Goal: Information Seeking & Learning: Learn about a topic

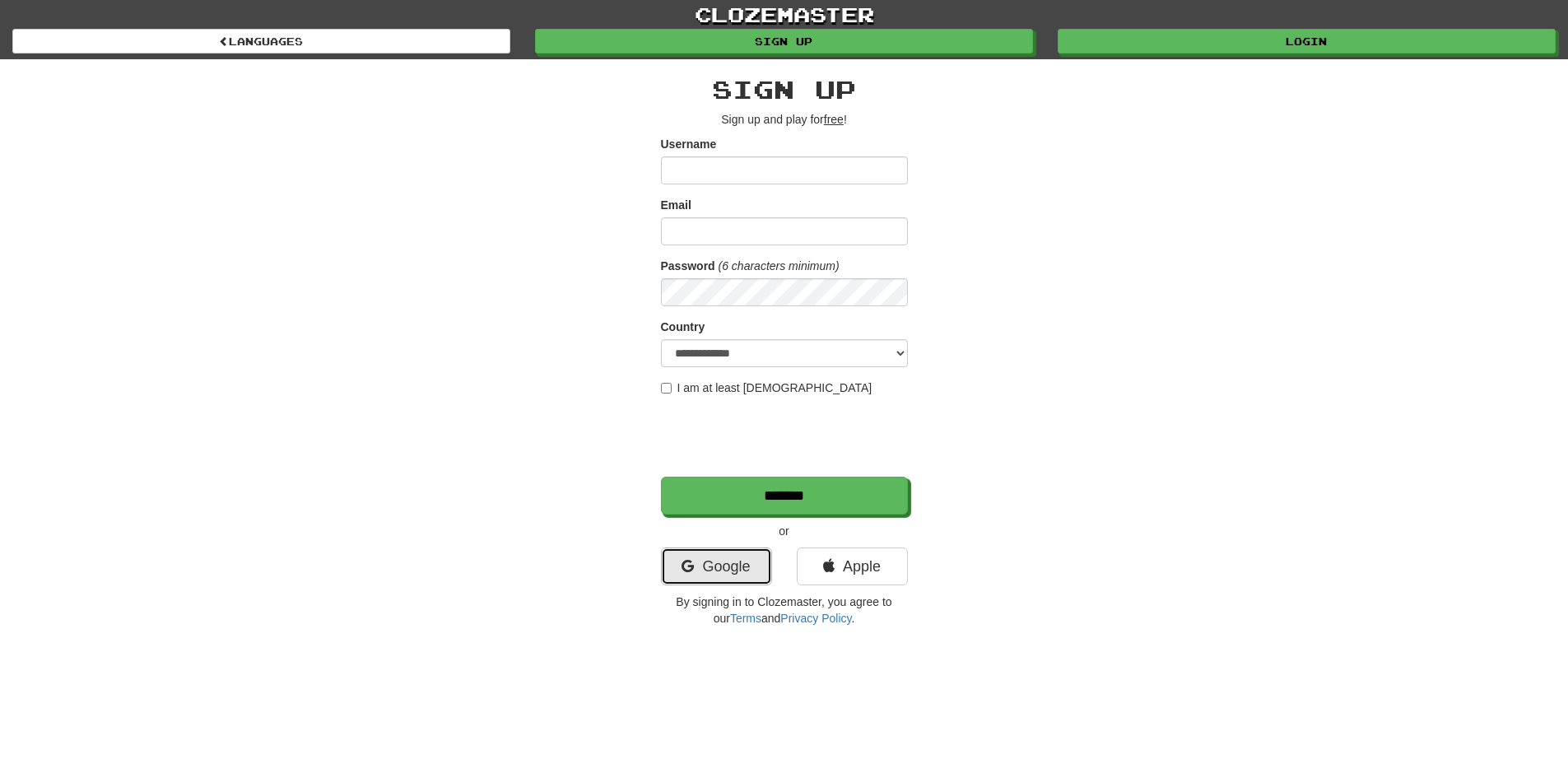
click at [713, 573] on link "Google" at bounding box center [717, 567] width 111 height 38
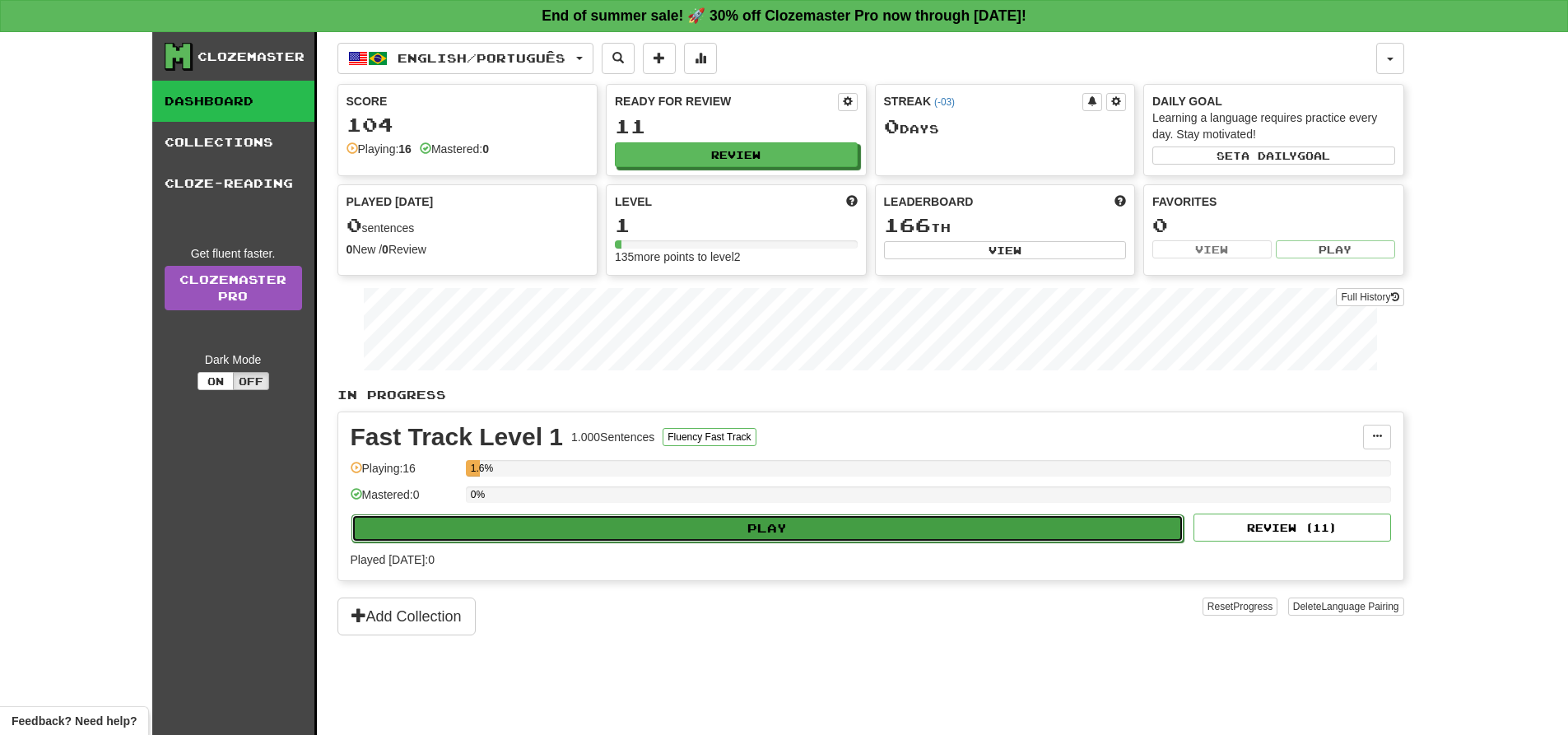
click at [820, 526] on button "Play" at bounding box center [767, 528] width 834 height 28
select select "**"
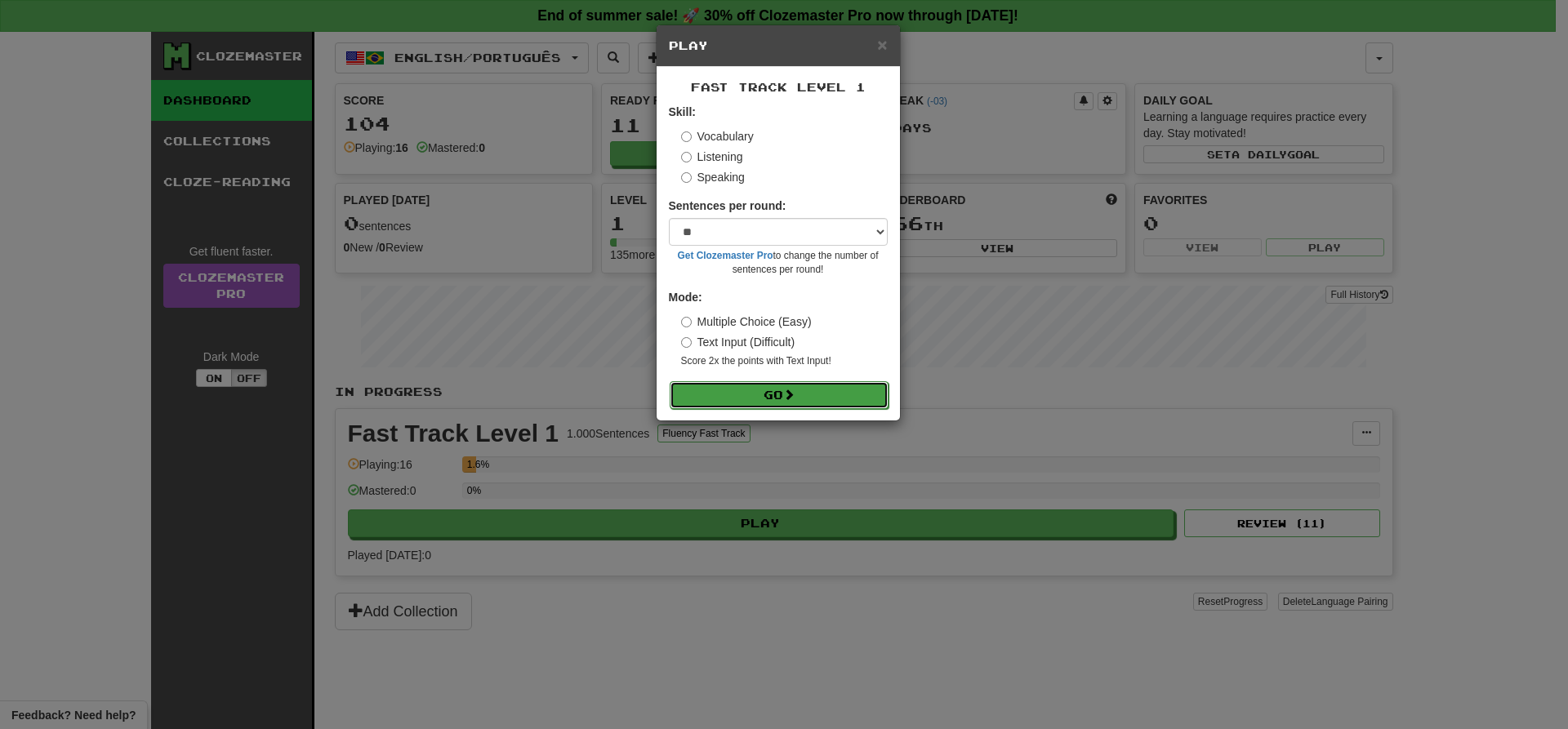
click at [795, 395] on span at bounding box center [788, 394] width 11 height 11
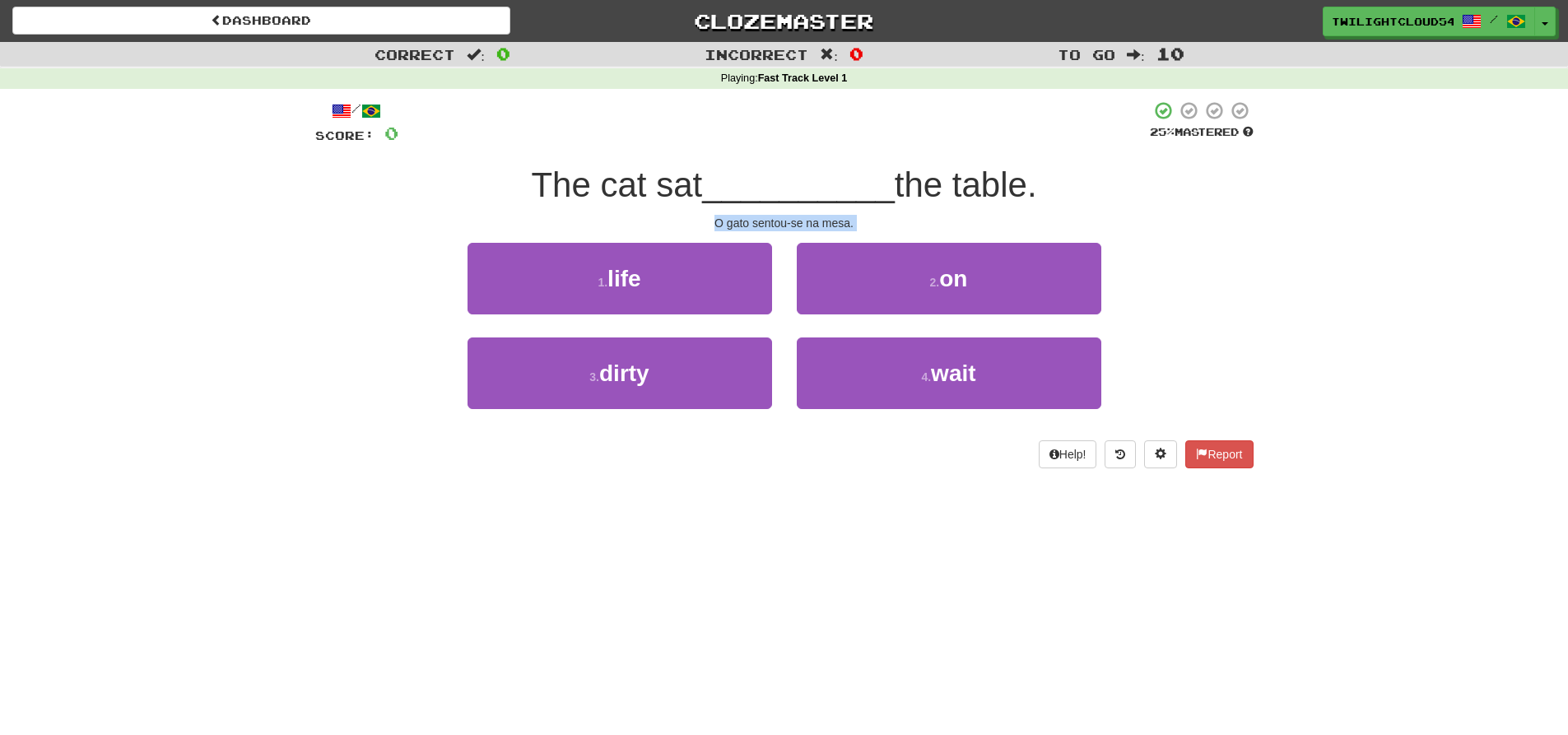
drag, startPoint x: 710, startPoint y: 218, endPoint x: 889, endPoint y: 235, distance: 179.8
click at [889, 235] on div "/ Score: 0 25 % Mastered The cat sat __________ the table. O gato sentou-se na …" at bounding box center [785, 284] width 939 height 368
click at [891, 548] on div "Dashboard Clozemaster TwilightCloud54 / Toggle Dropdown Dashboard Leaderboard A…" at bounding box center [784, 368] width 1568 height 735
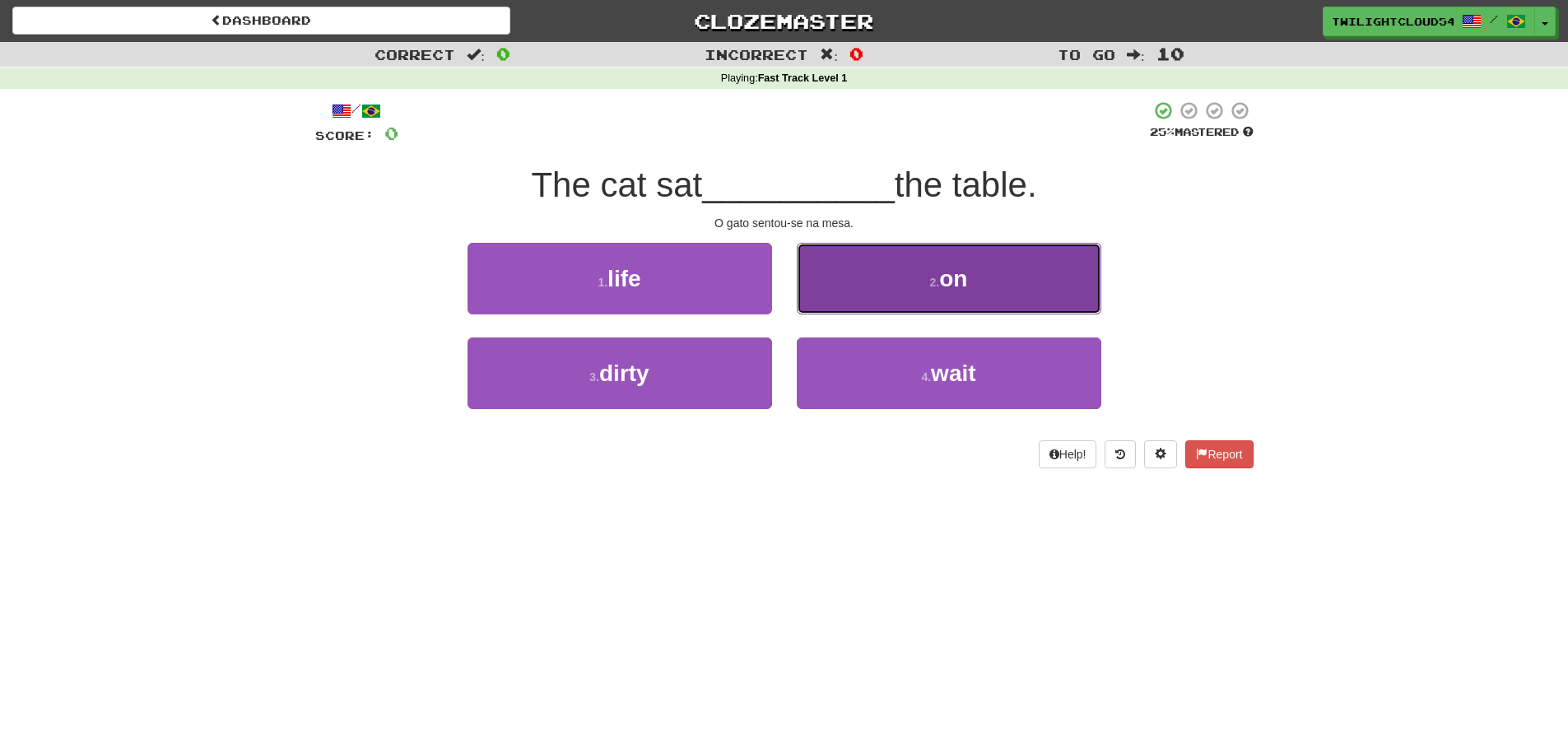
click at [956, 280] on span "on" at bounding box center [953, 278] width 28 height 25
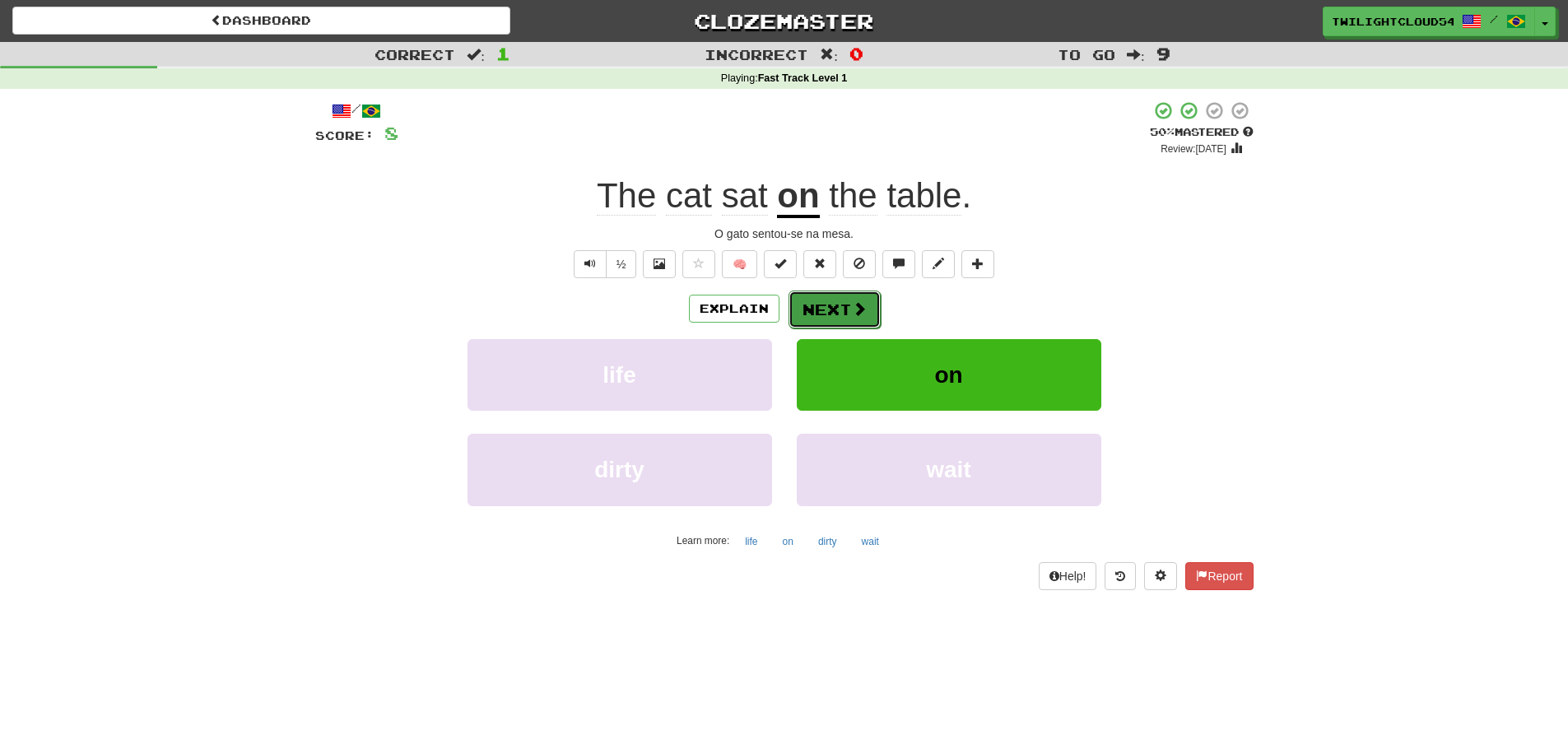
click at [827, 314] on button "Next" at bounding box center [834, 309] width 92 height 38
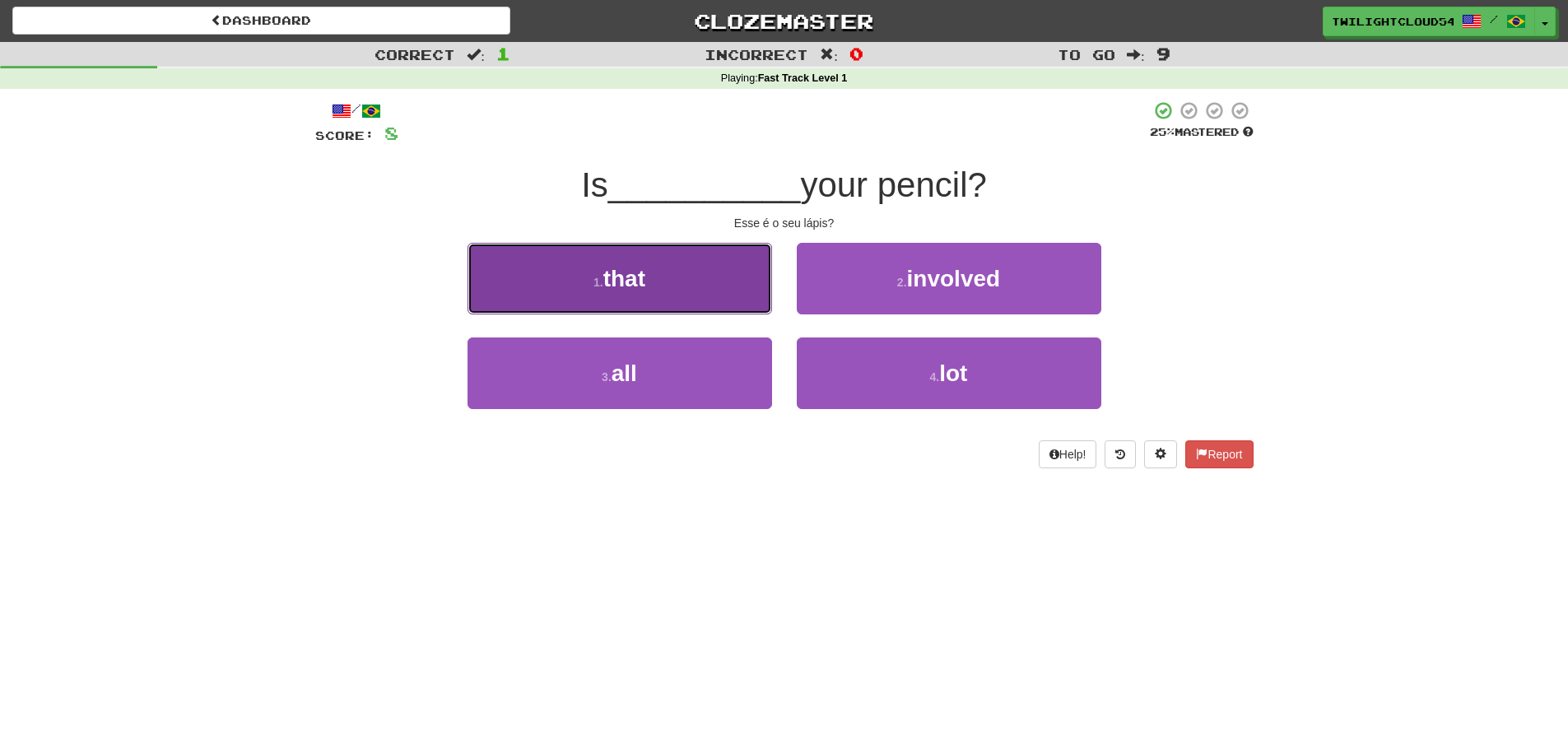
click at [617, 284] on span "that" at bounding box center [624, 278] width 42 height 25
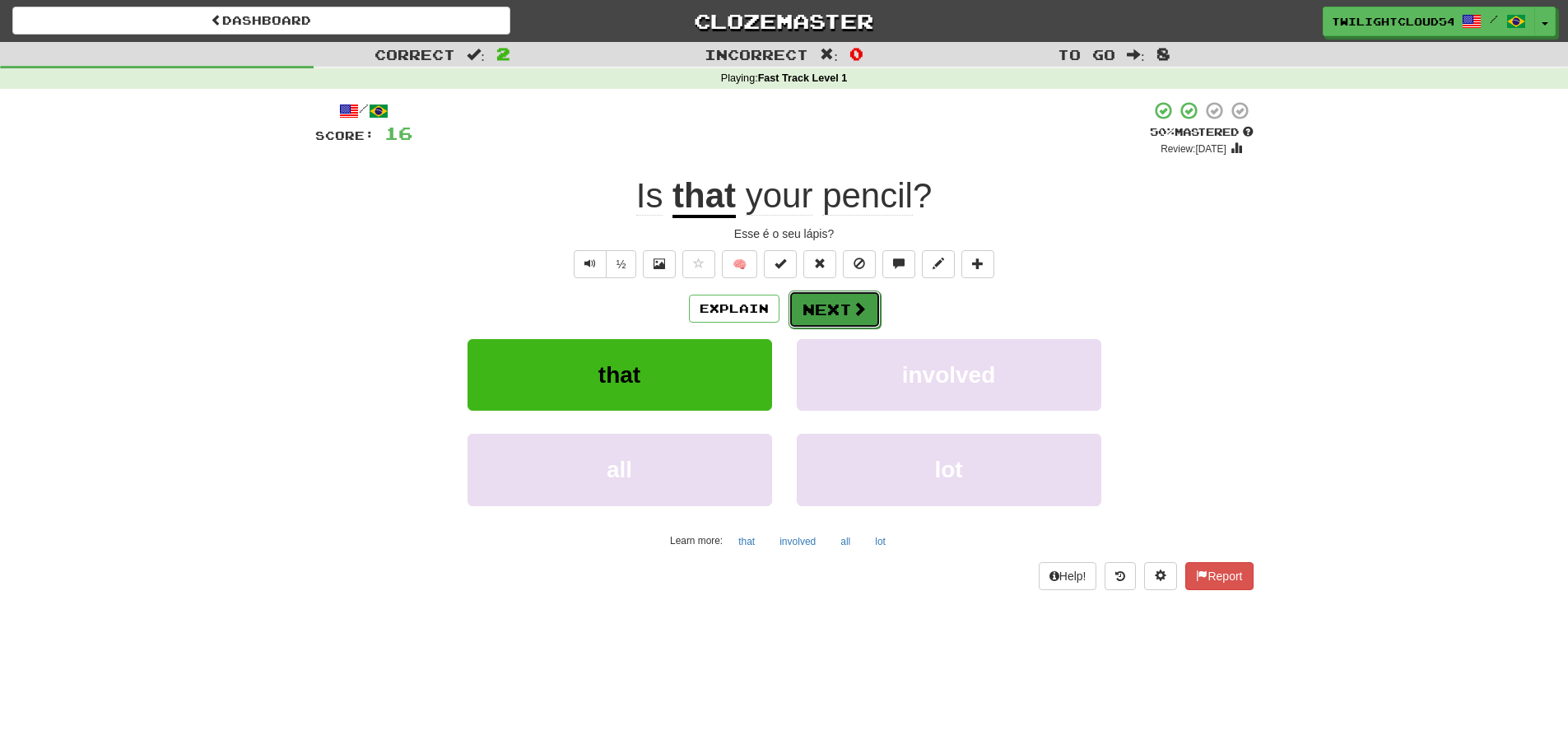
click at [829, 304] on button "Next" at bounding box center [834, 309] width 92 height 38
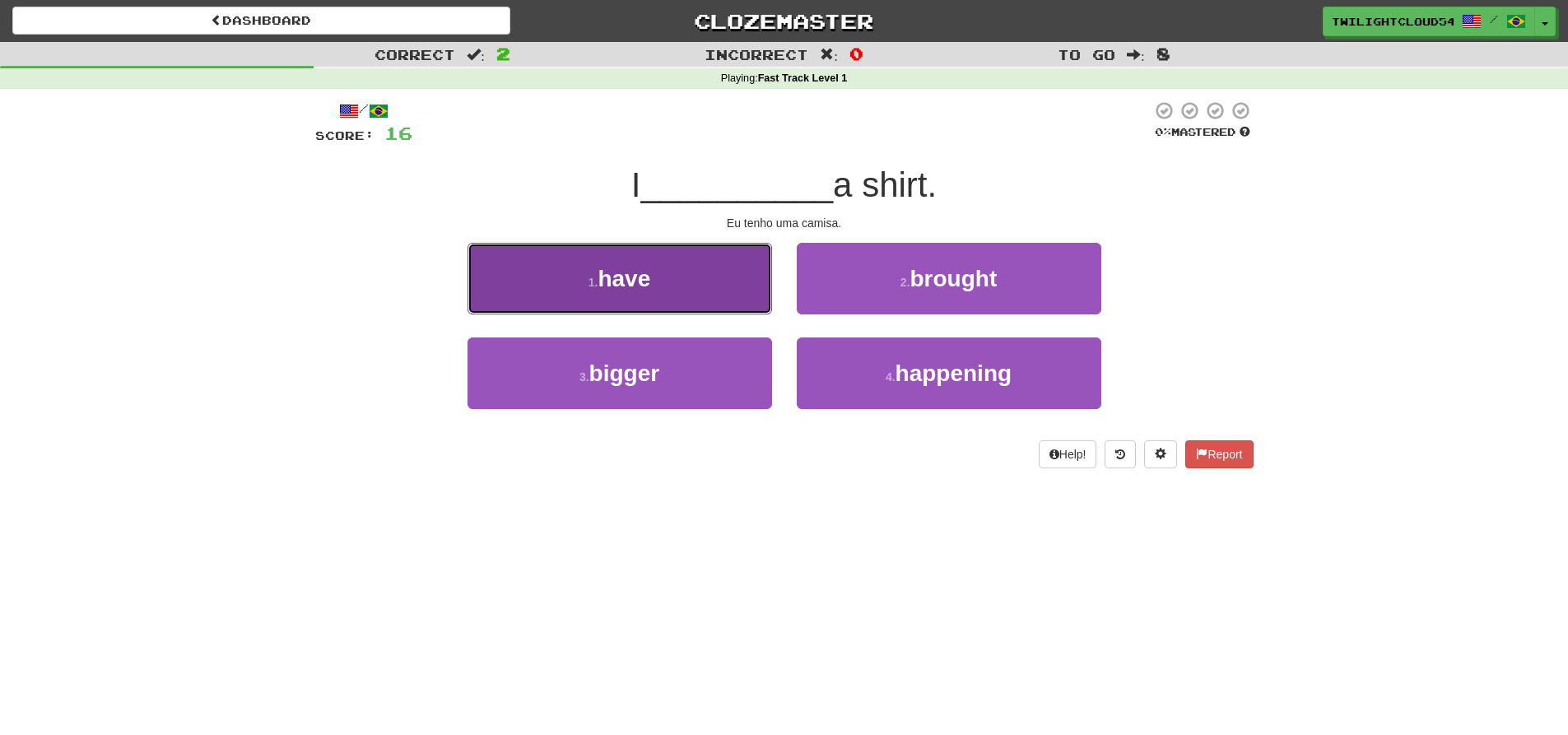
click at [681, 294] on button "1 . have" at bounding box center [620, 278] width 304 height 71
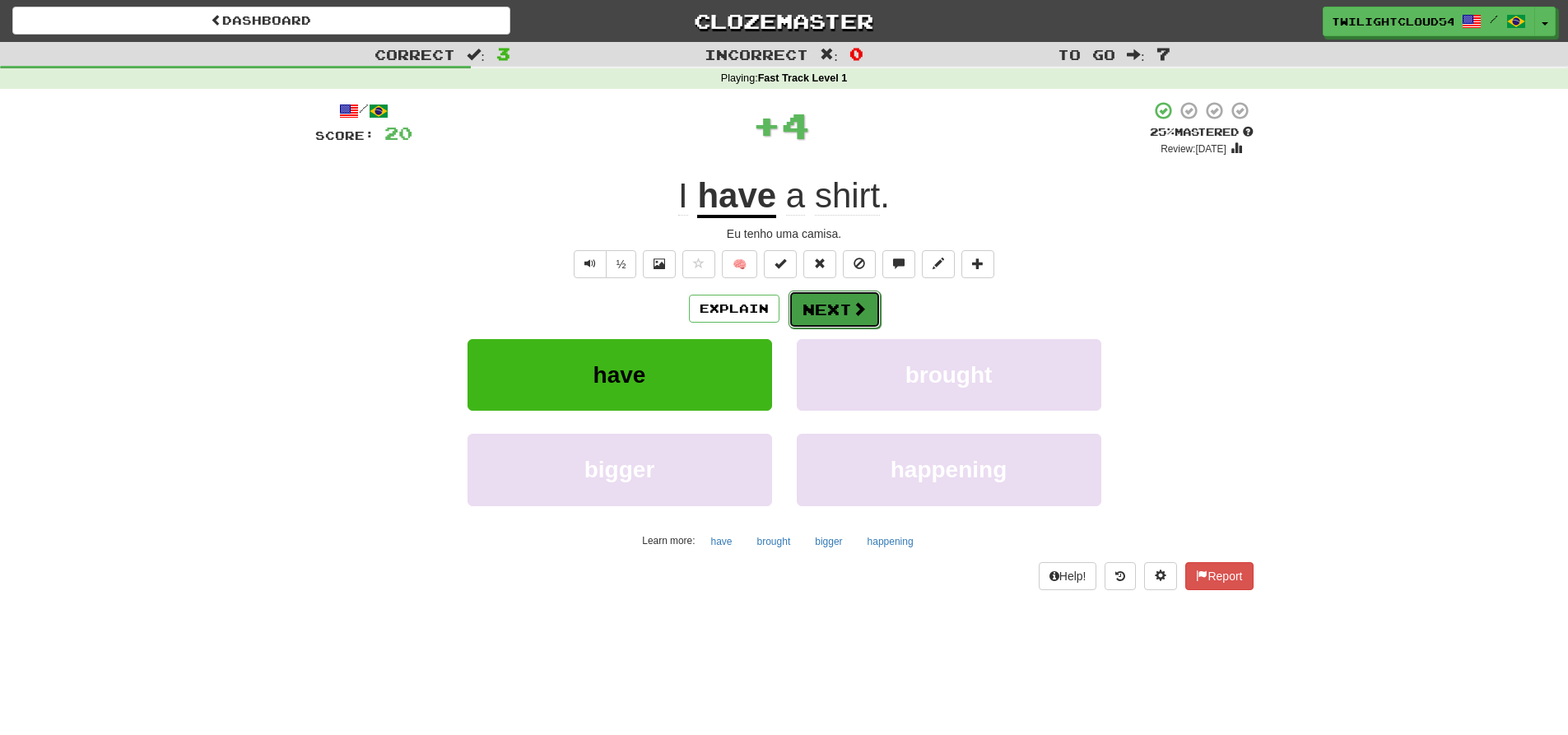
click at [845, 317] on button "Next" at bounding box center [834, 309] width 92 height 38
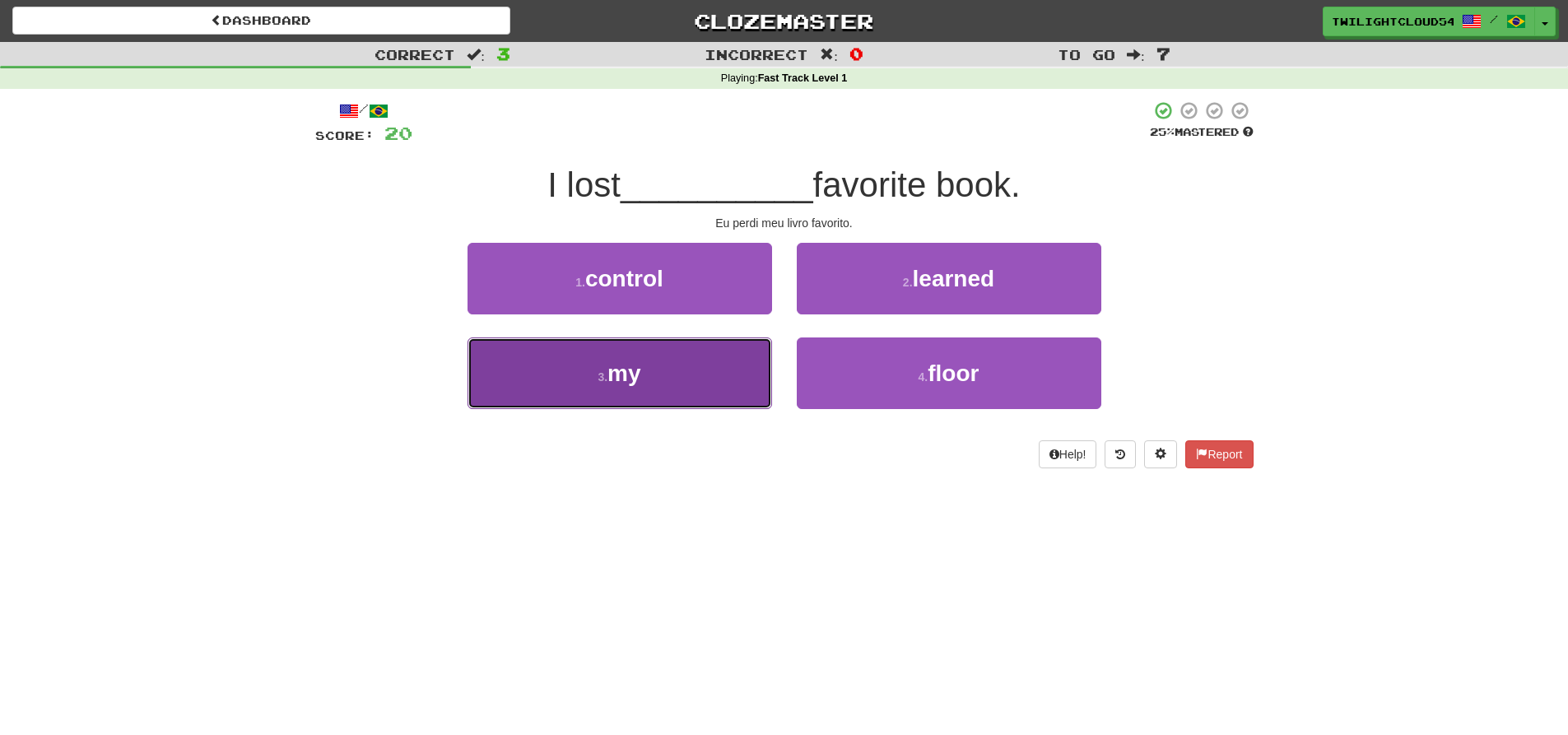
click at [645, 374] on button "3 . my" at bounding box center [620, 373] width 304 height 71
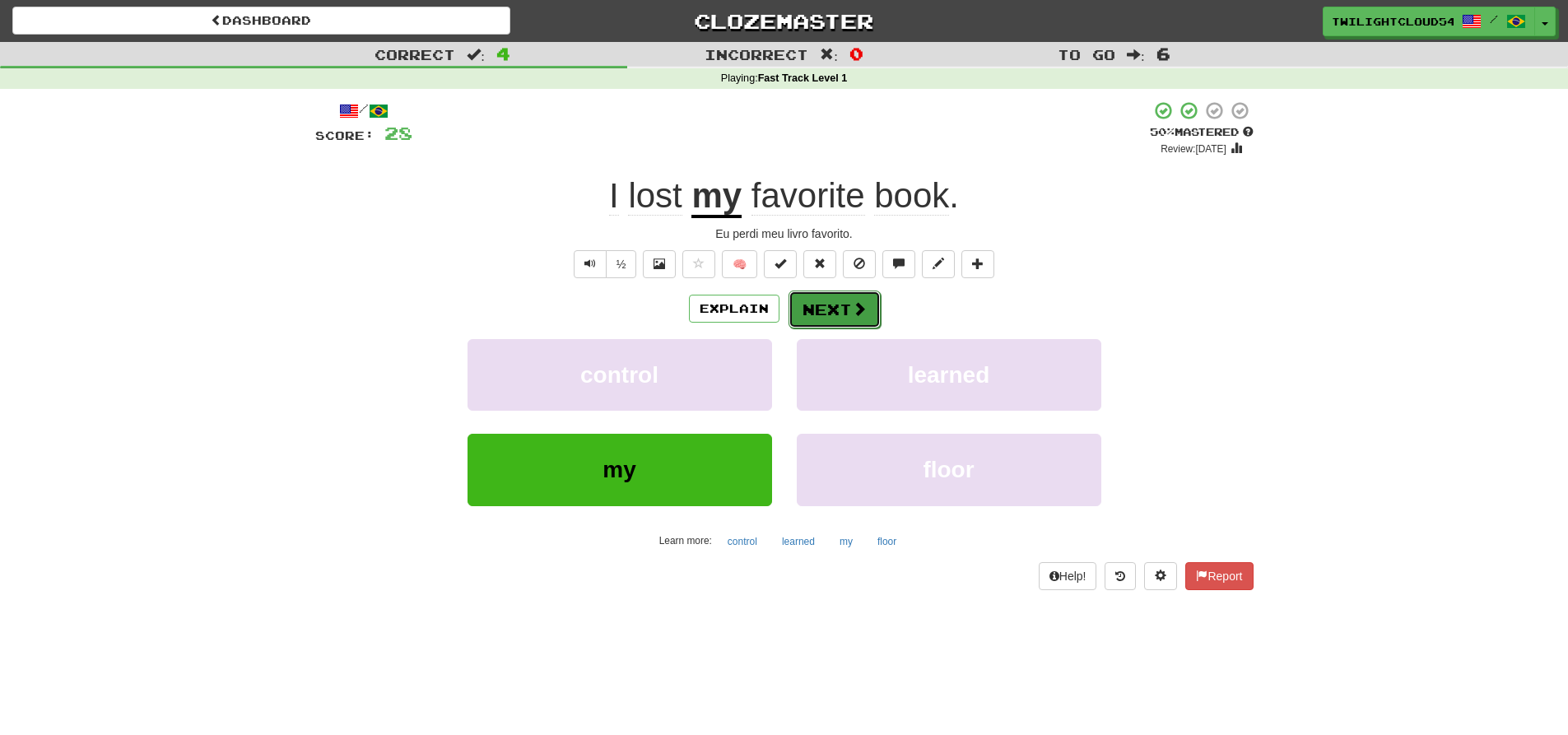
click at [840, 319] on button "Next" at bounding box center [834, 309] width 92 height 38
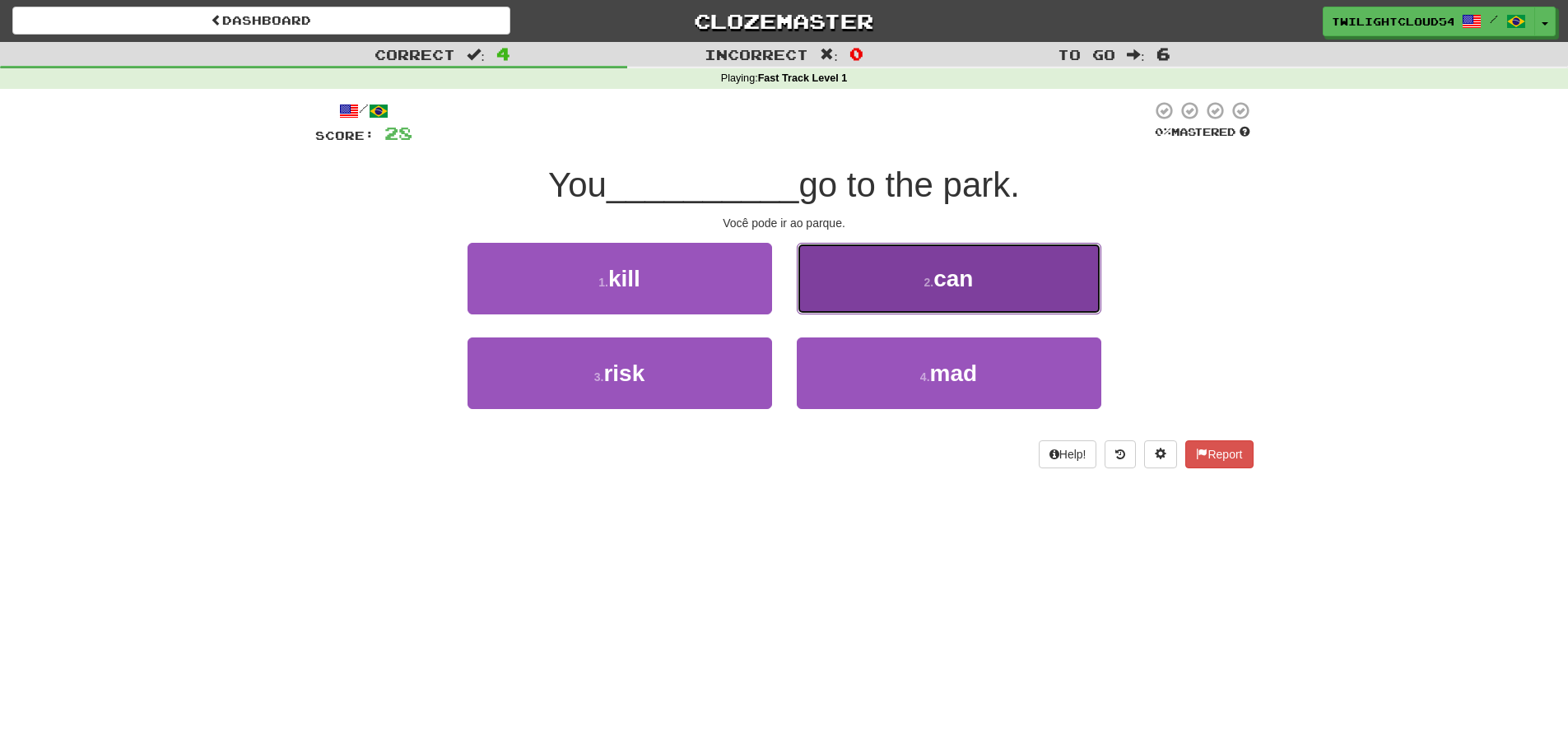
click at [895, 284] on button "2 . can" at bounding box center [949, 278] width 304 height 71
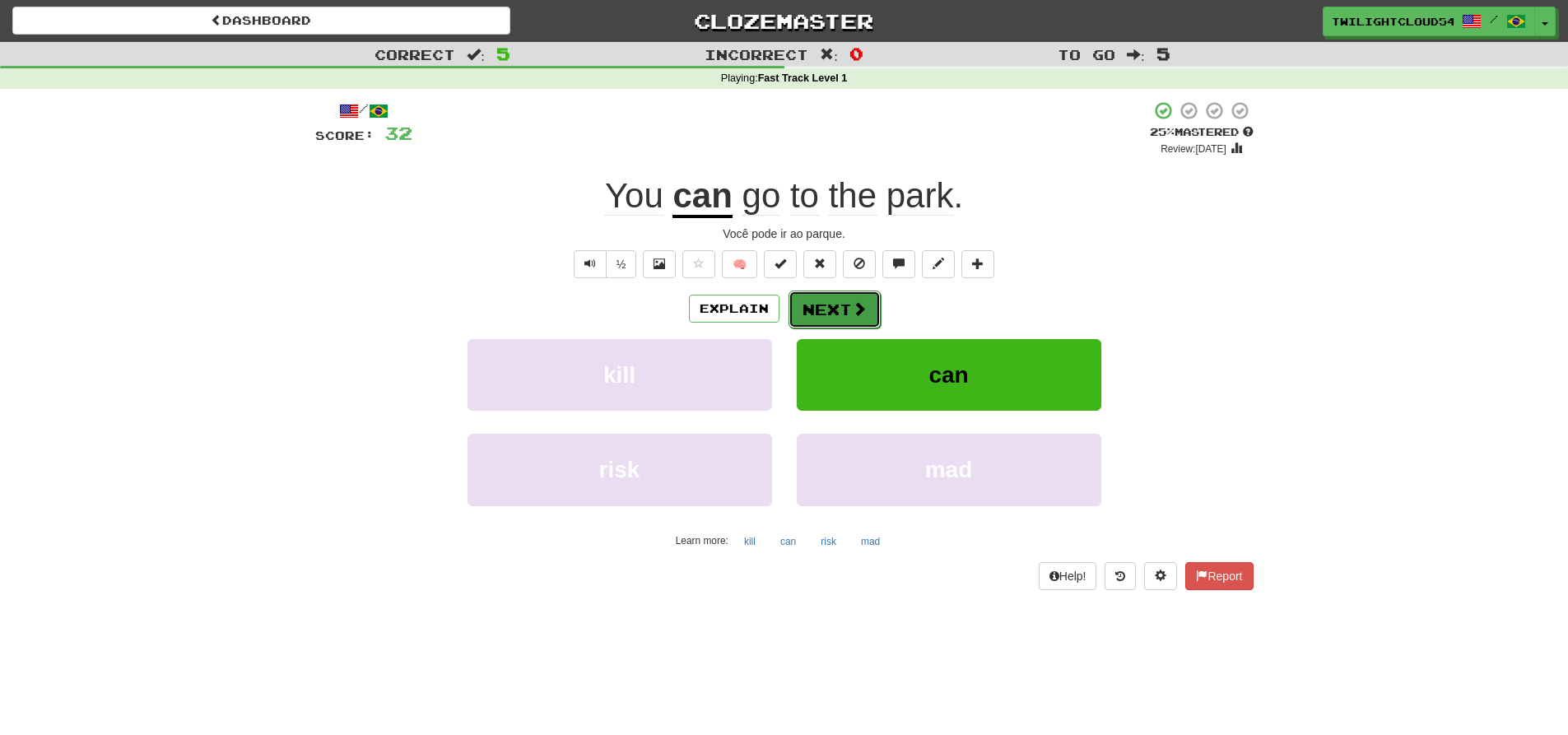
click at [843, 306] on button "Next" at bounding box center [834, 309] width 92 height 38
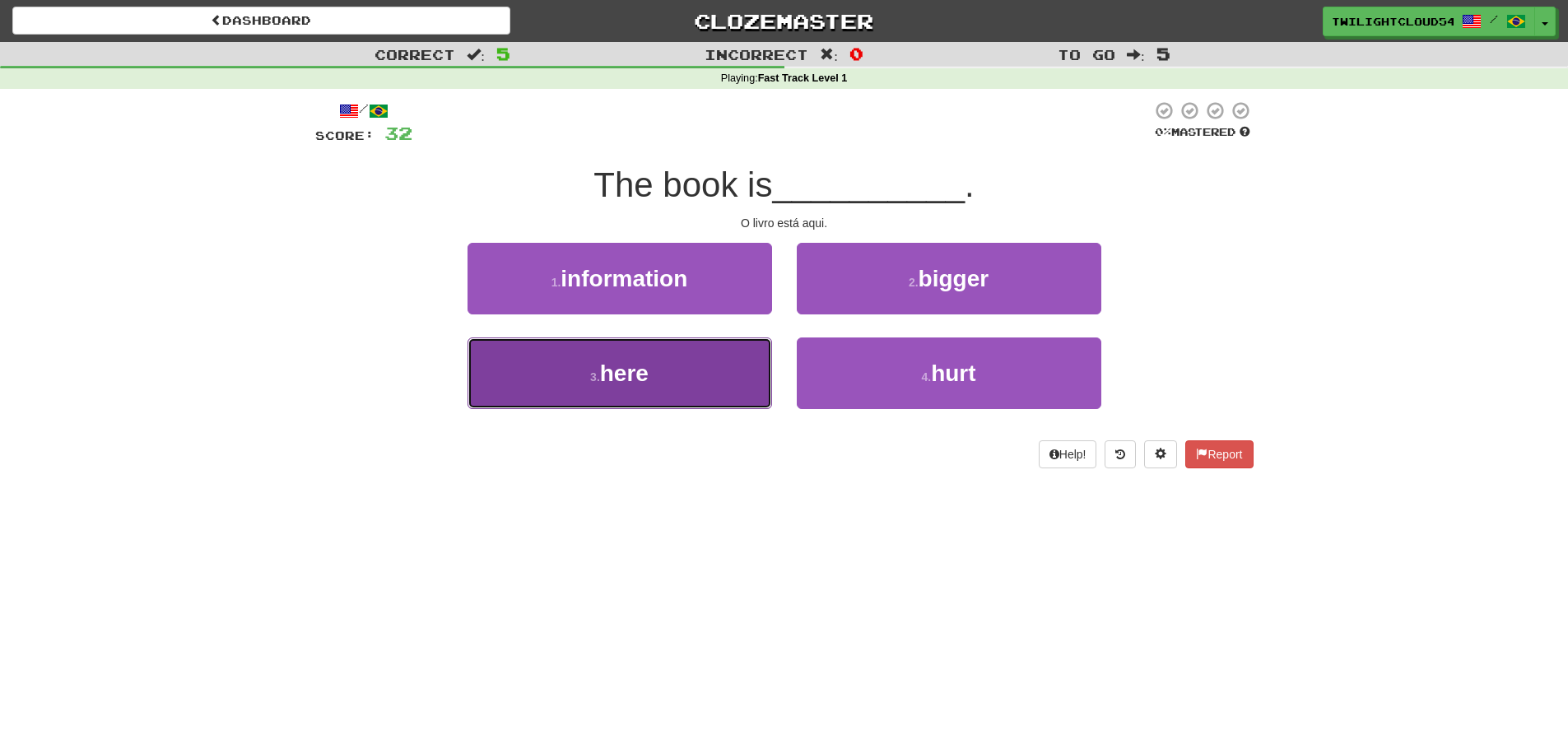
click at [687, 376] on button "3 . here" at bounding box center [620, 373] width 304 height 71
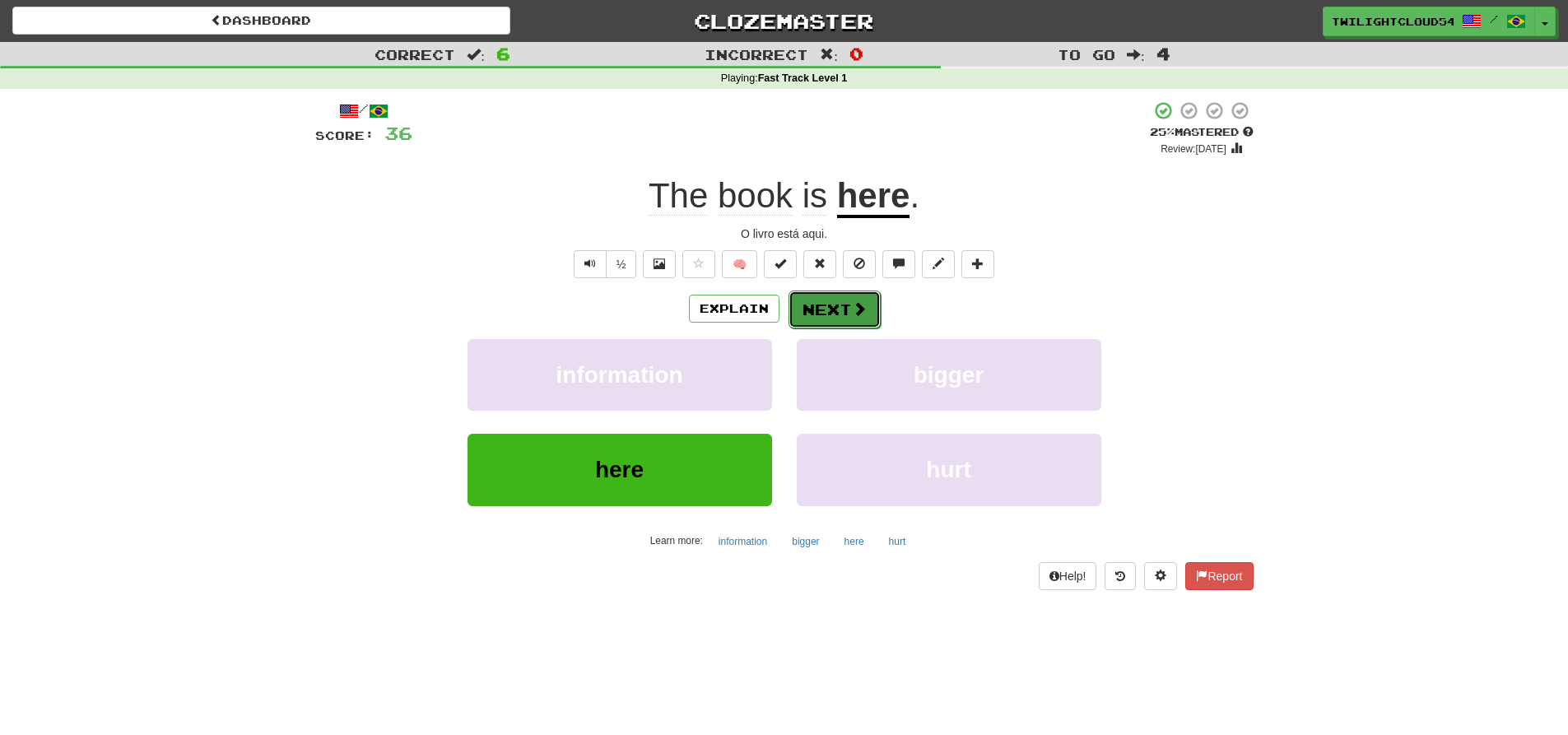
click at [863, 326] on button "Next" at bounding box center [834, 309] width 92 height 38
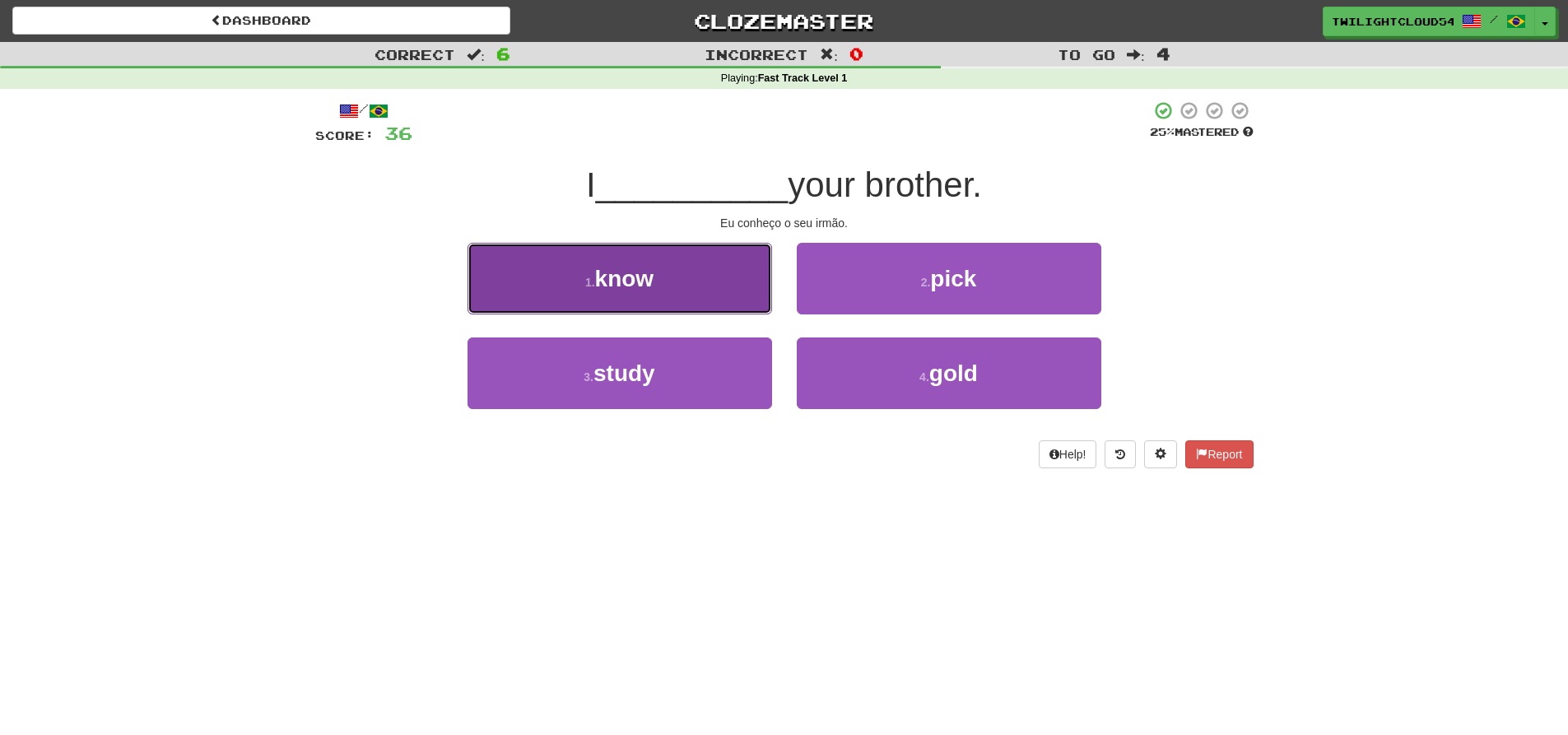
click at [664, 293] on button "1 . know" at bounding box center [620, 278] width 304 height 71
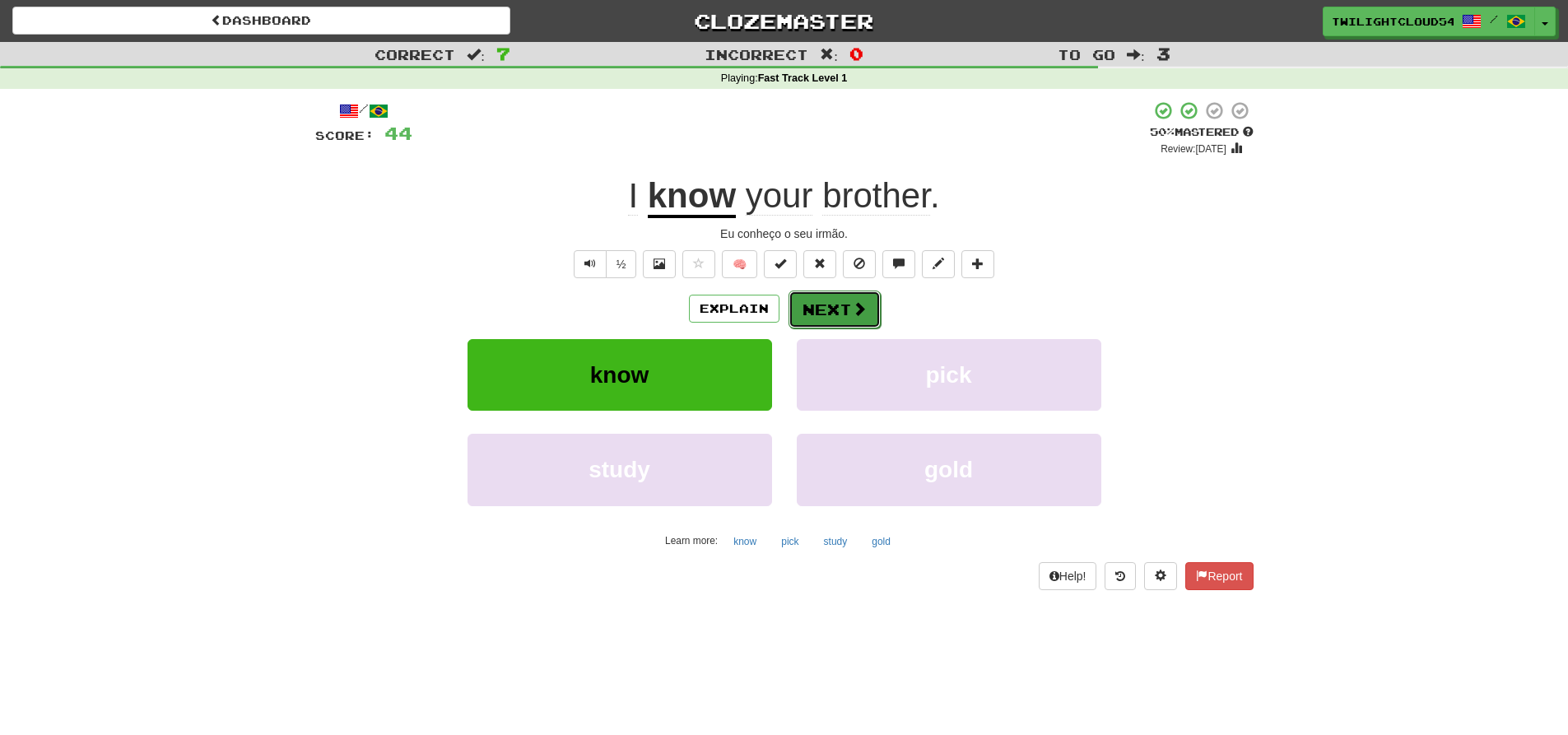
click at [834, 298] on button "Next" at bounding box center [834, 309] width 92 height 38
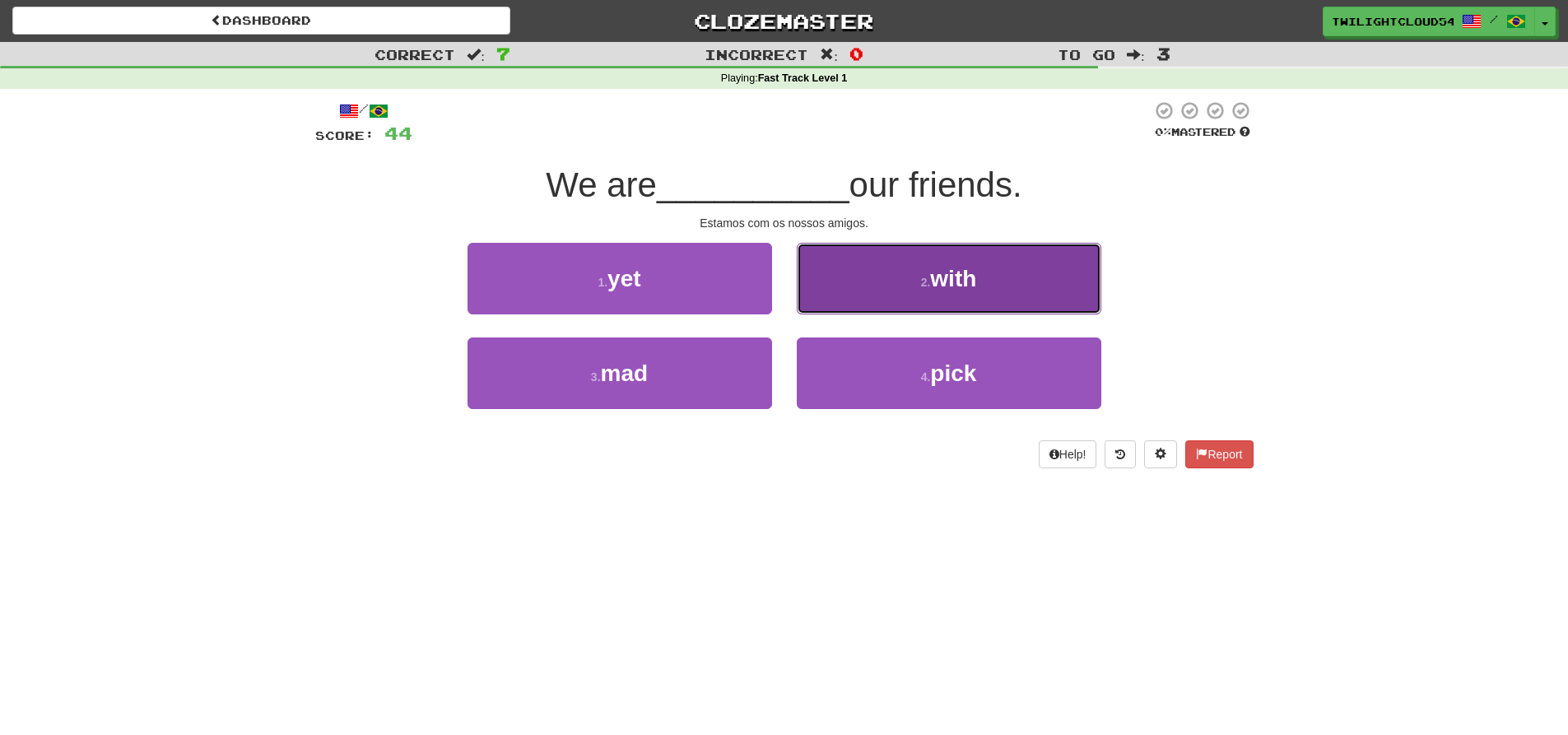
click at [921, 275] on small "2 ." at bounding box center [926, 281] width 10 height 13
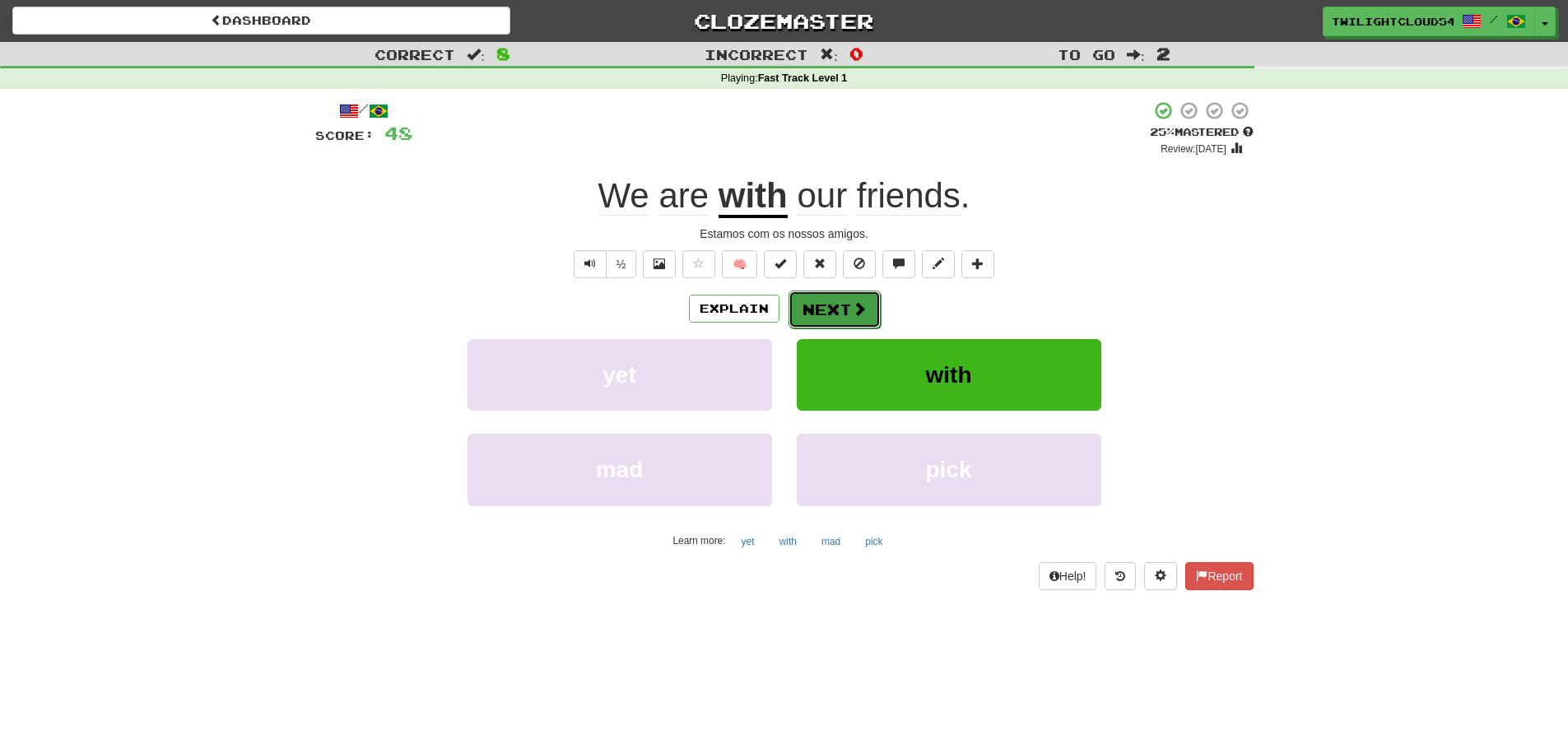
click at [844, 315] on button "Next" at bounding box center [834, 309] width 92 height 38
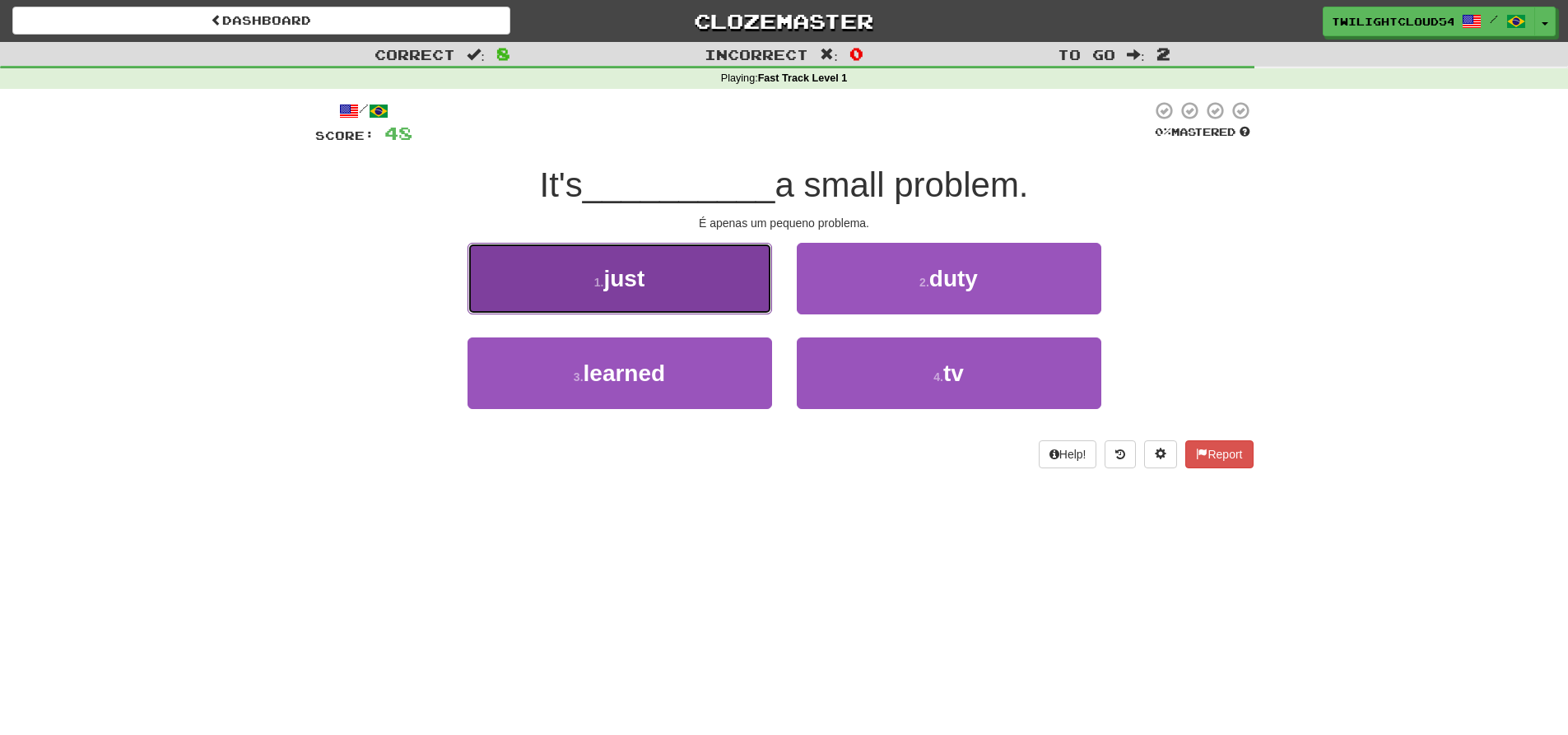
click at [698, 294] on button "1 . just" at bounding box center [620, 278] width 304 height 71
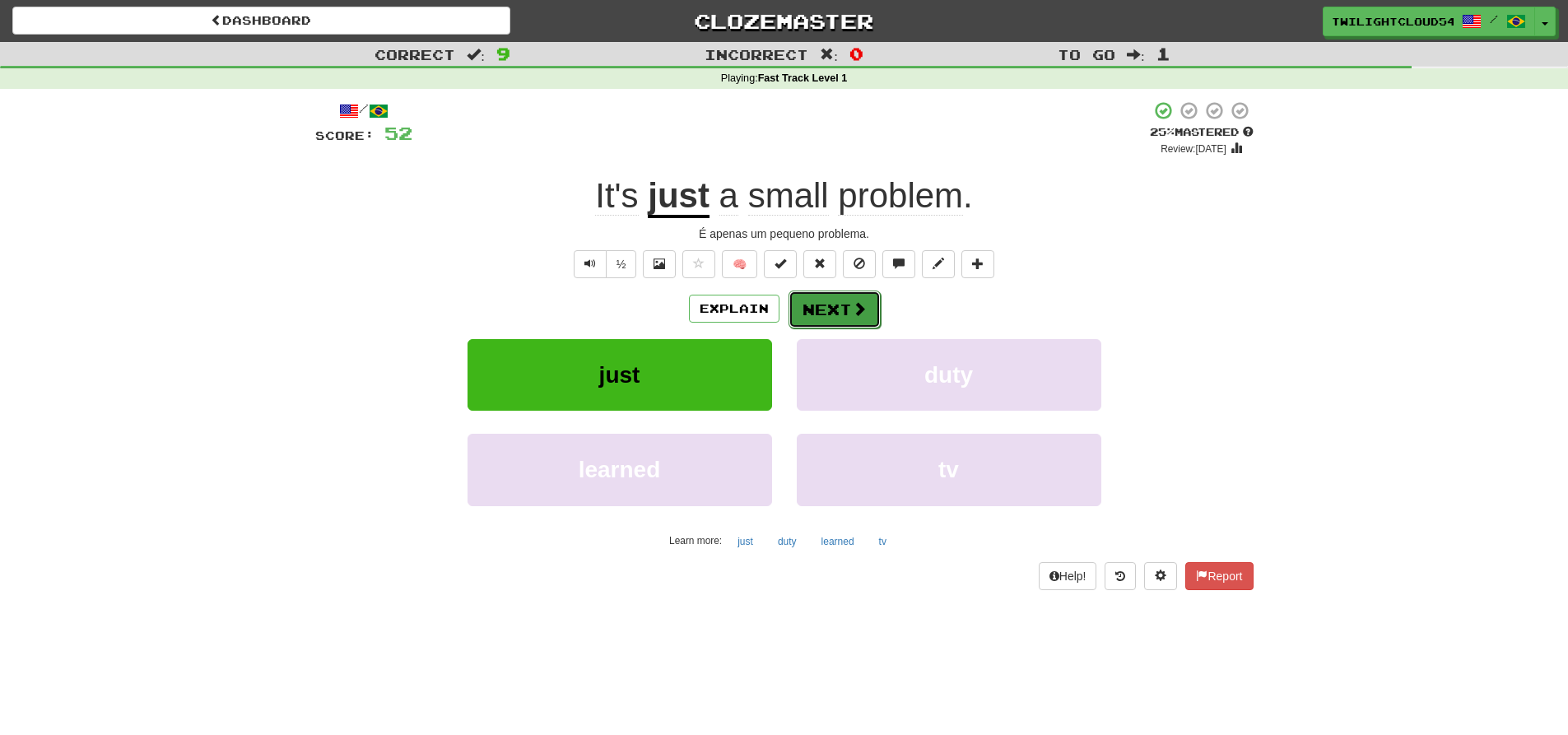
click at [854, 312] on span at bounding box center [859, 308] width 15 height 15
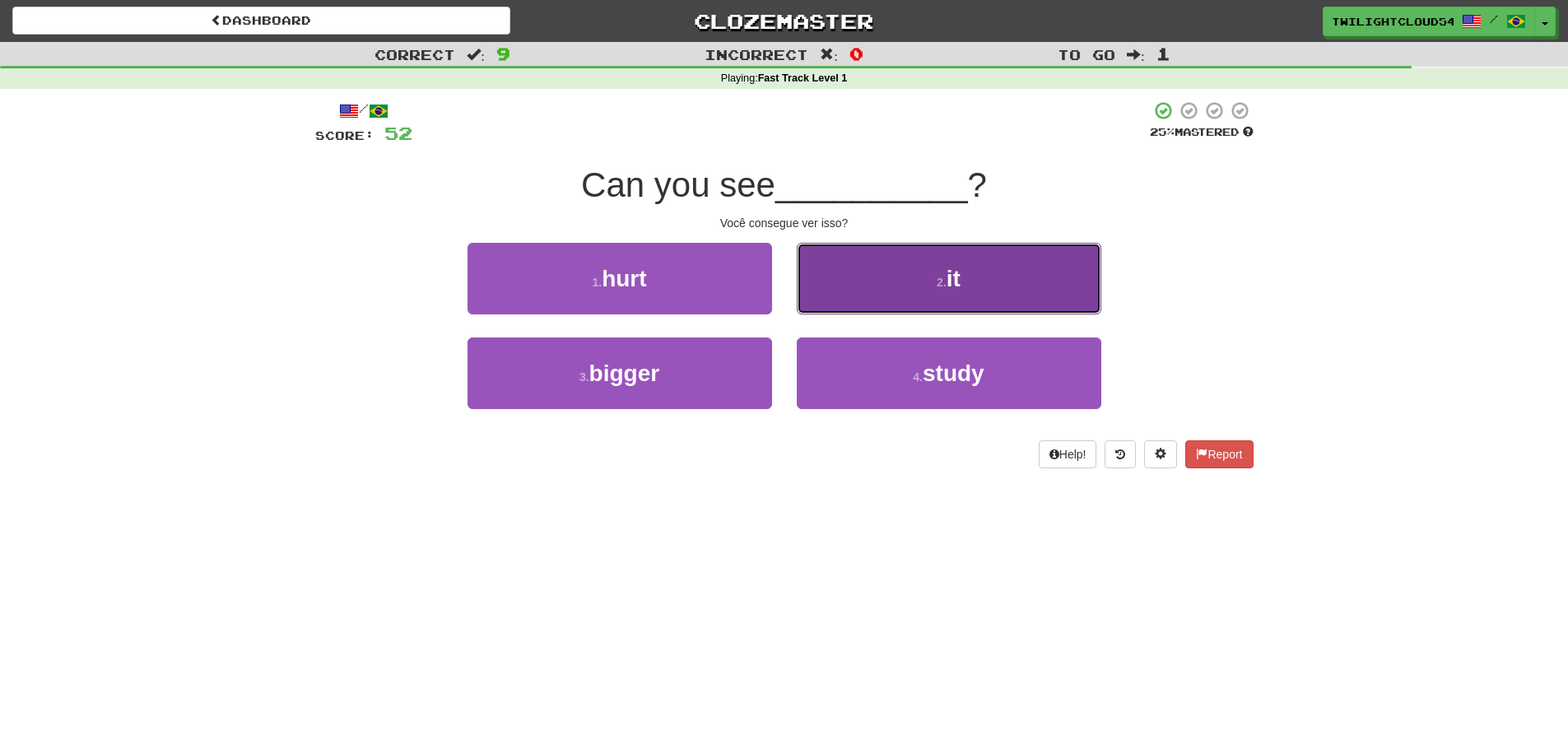
click at [993, 279] on button "2 . it" at bounding box center [949, 278] width 304 height 71
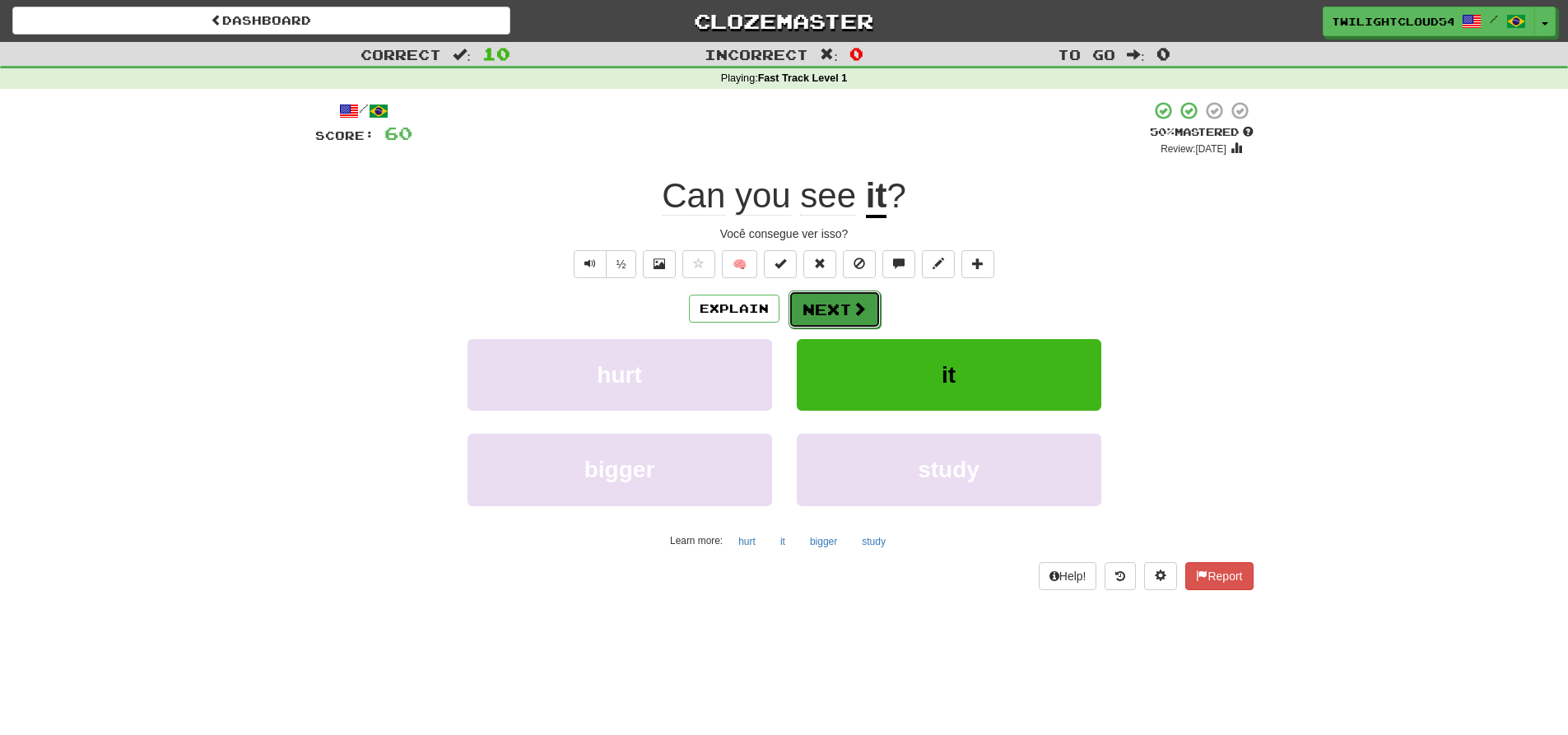
click at [838, 311] on button "Next" at bounding box center [834, 309] width 92 height 38
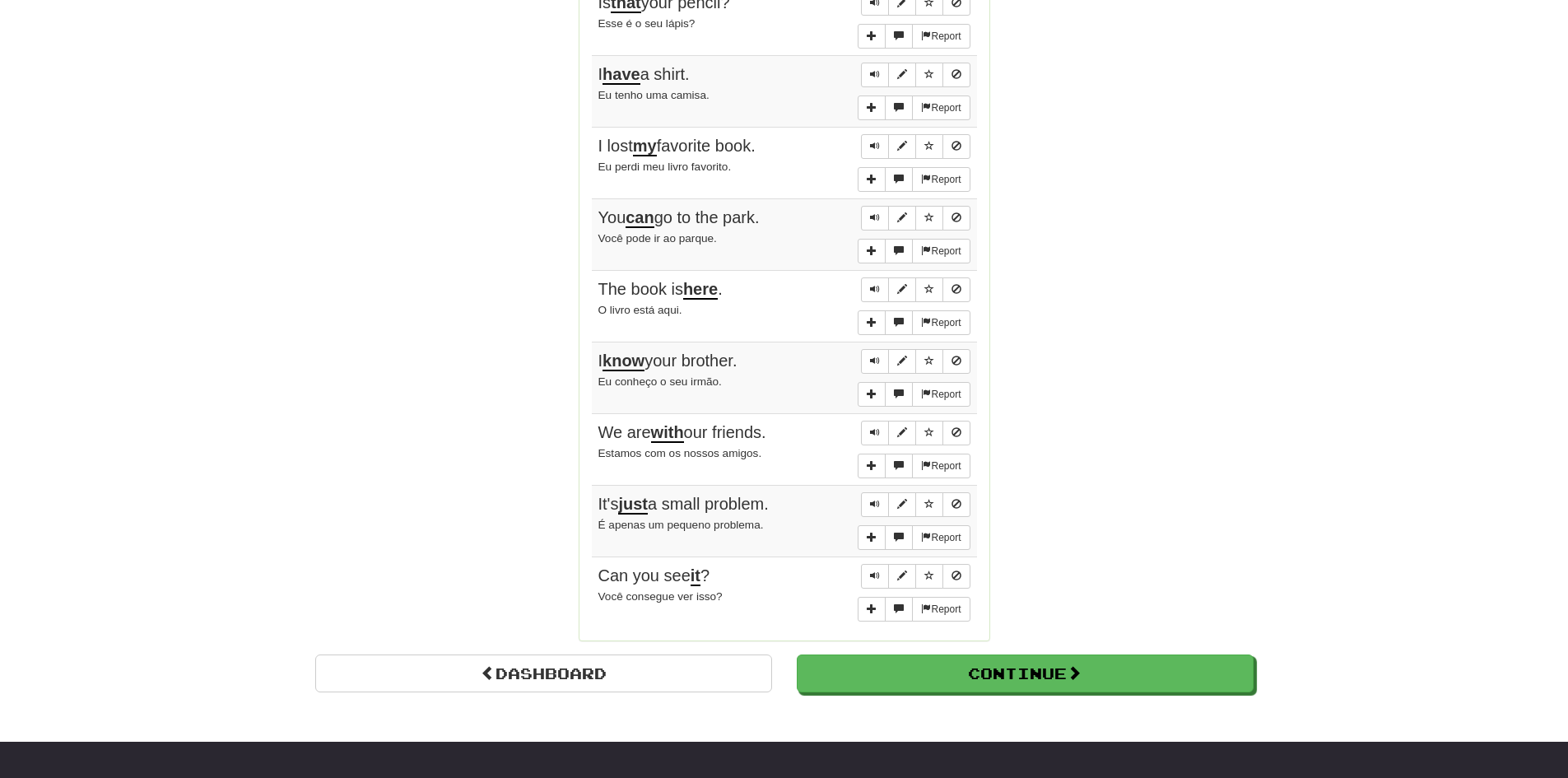
scroll to position [1153, 0]
